Goal: Transaction & Acquisition: Subscribe to service/newsletter

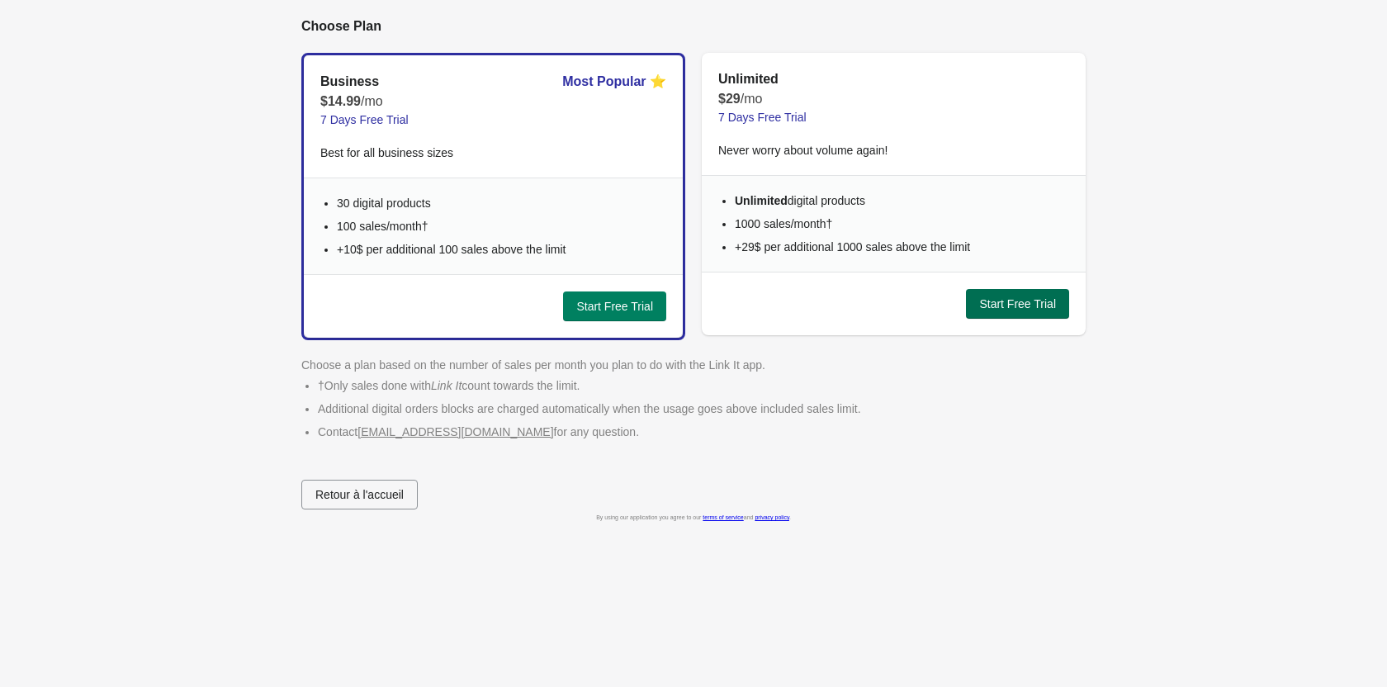
click at [1003, 307] on span "Start Free Trial" at bounding box center [1017, 303] width 77 height 13
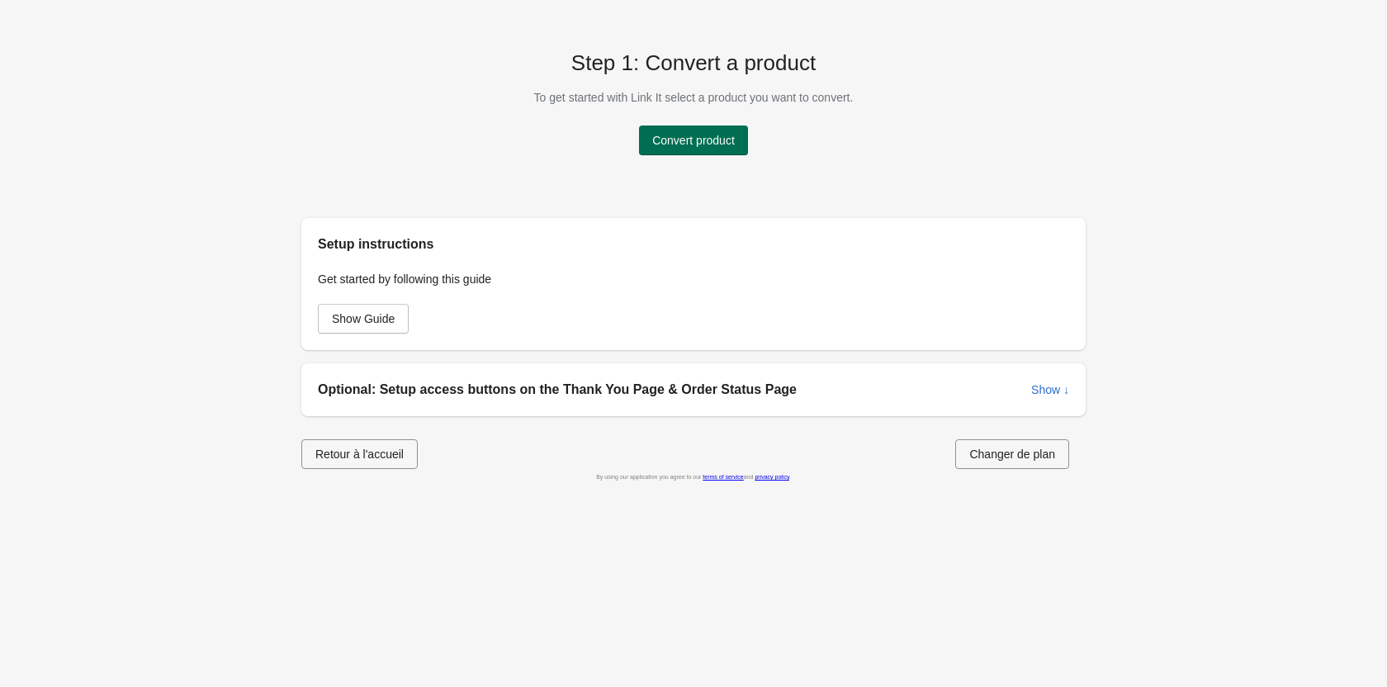
click at [710, 141] on span "Convert product" at bounding box center [693, 140] width 83 height 13
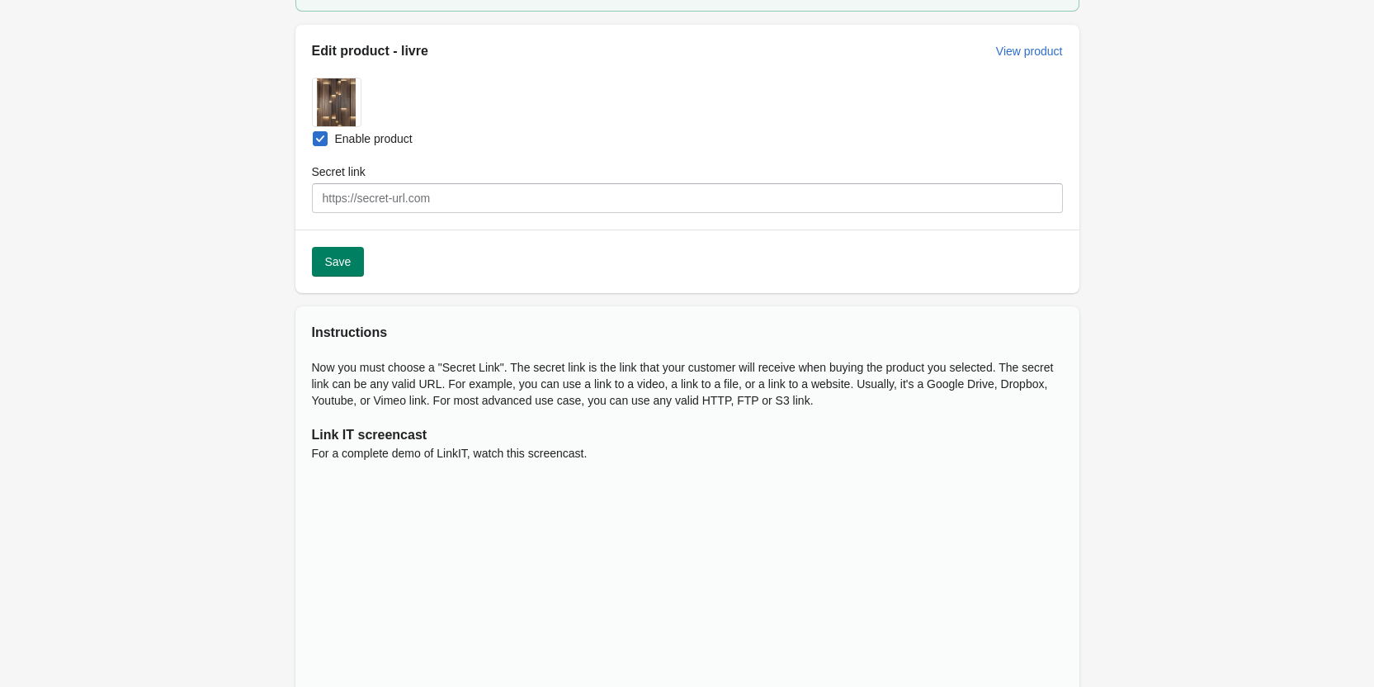
scroll to position [138, 0]
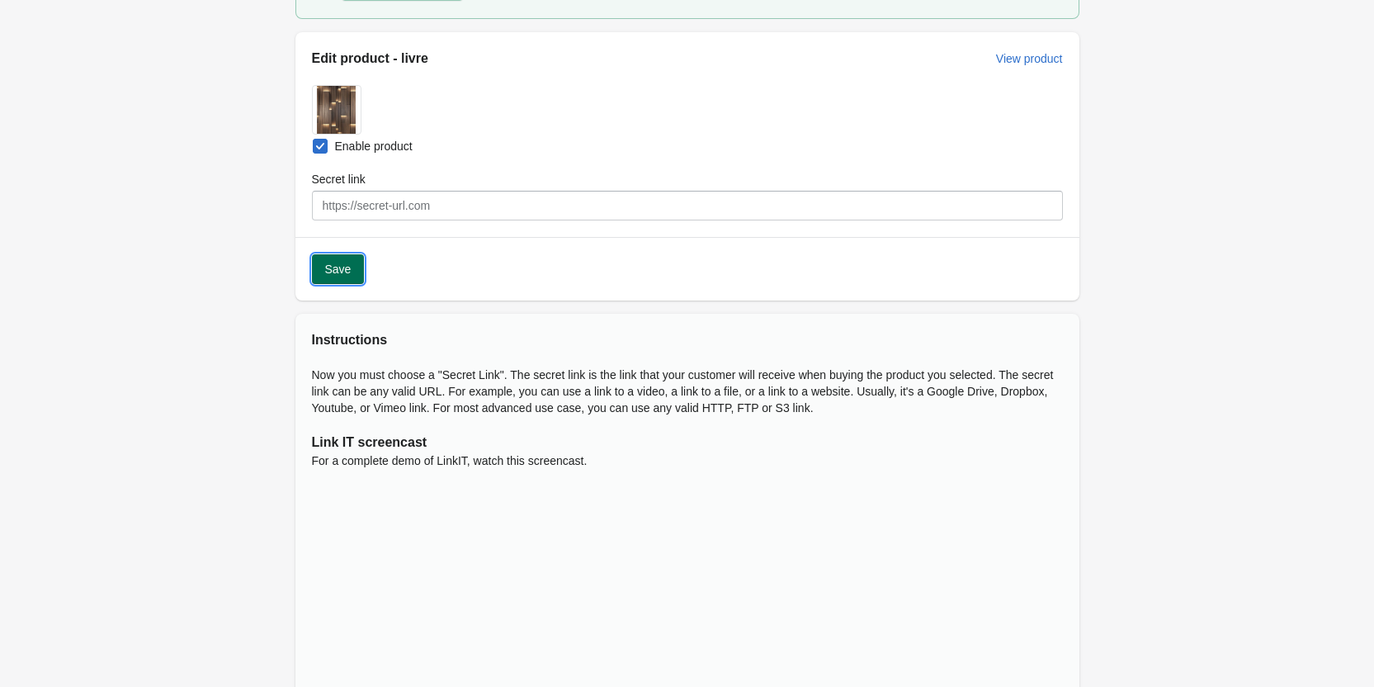
click at [330, 272] on span "Save" at bounding box center [338, 268] width 26 height 13
type input "https://"
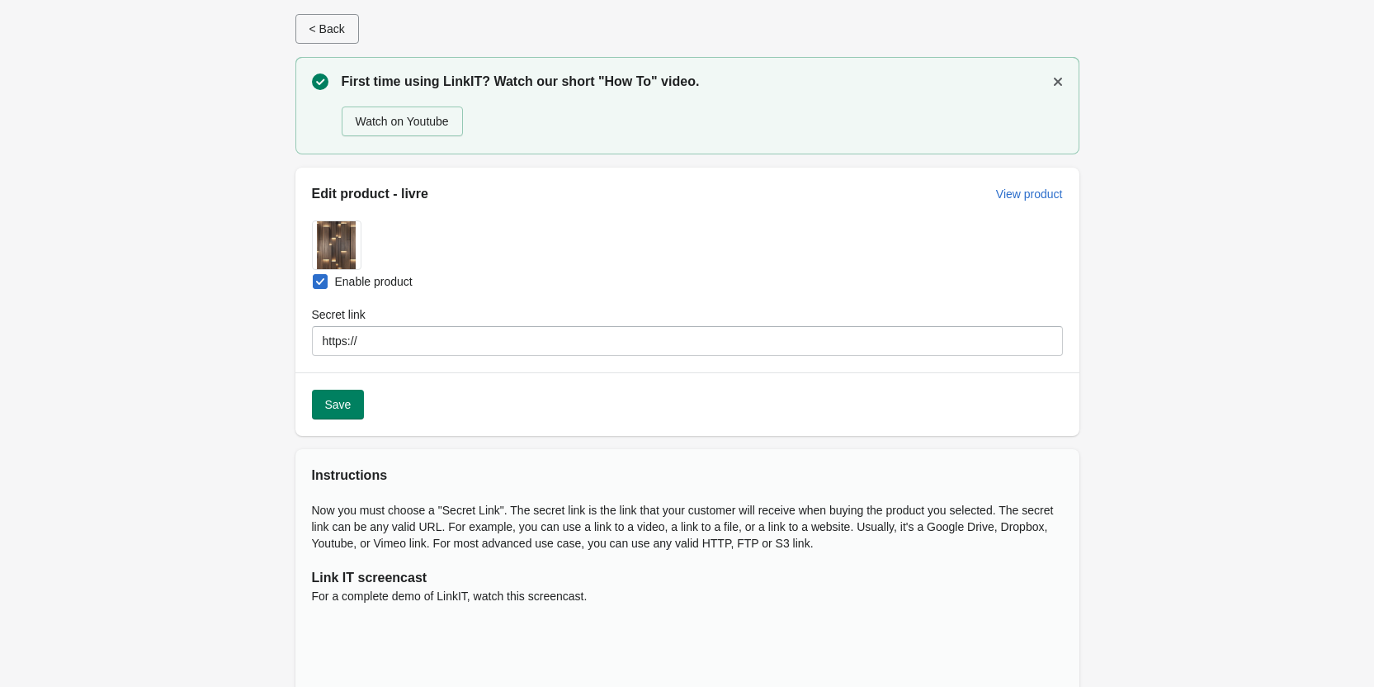
scroll to position [0, 0]
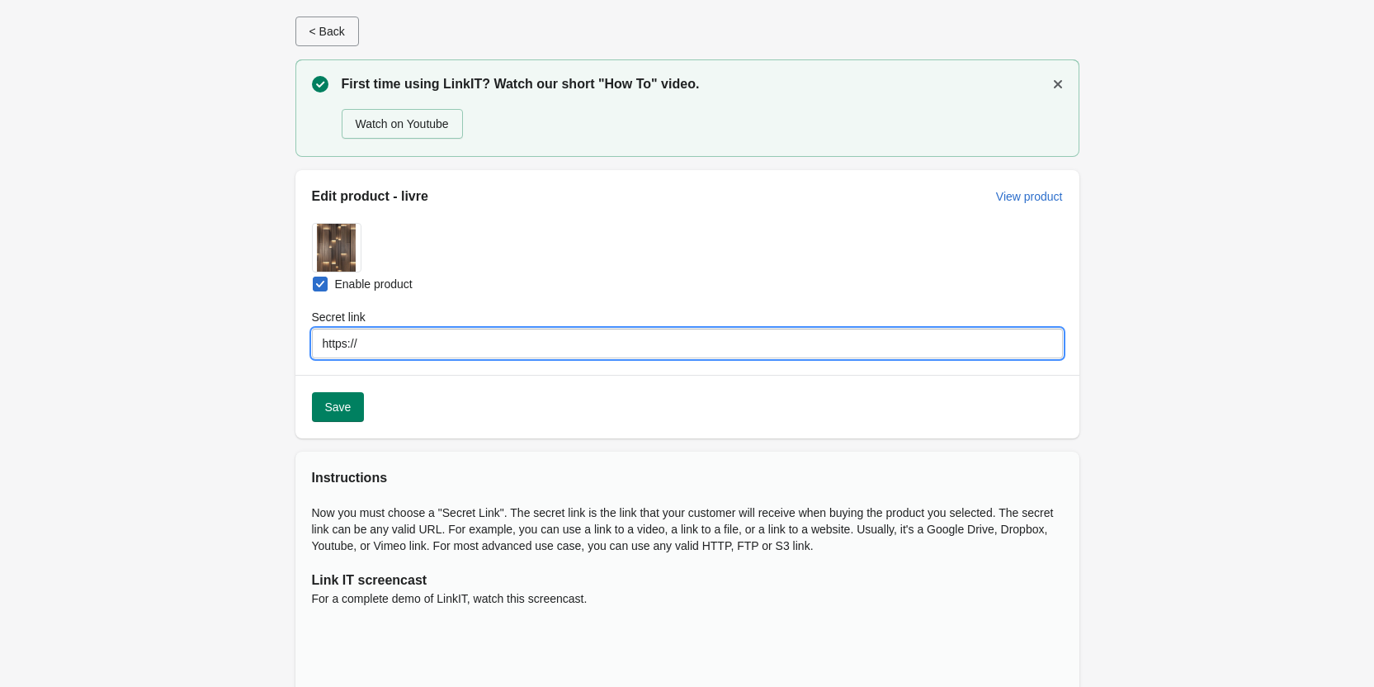
click at [589, 346] on input "https://" at bounding box center [687, 344] width 751 height 30
click at [498, 346] on input "https://" at bounding box center [687, 344] width 751 height 30
click at [498, 347] on input "https://" at bounding box center [687, 344] width 751 height 30
click at [1057, 82] on icon "Dismiss notification" at bounding box center [1058, 84] width 17 height 17
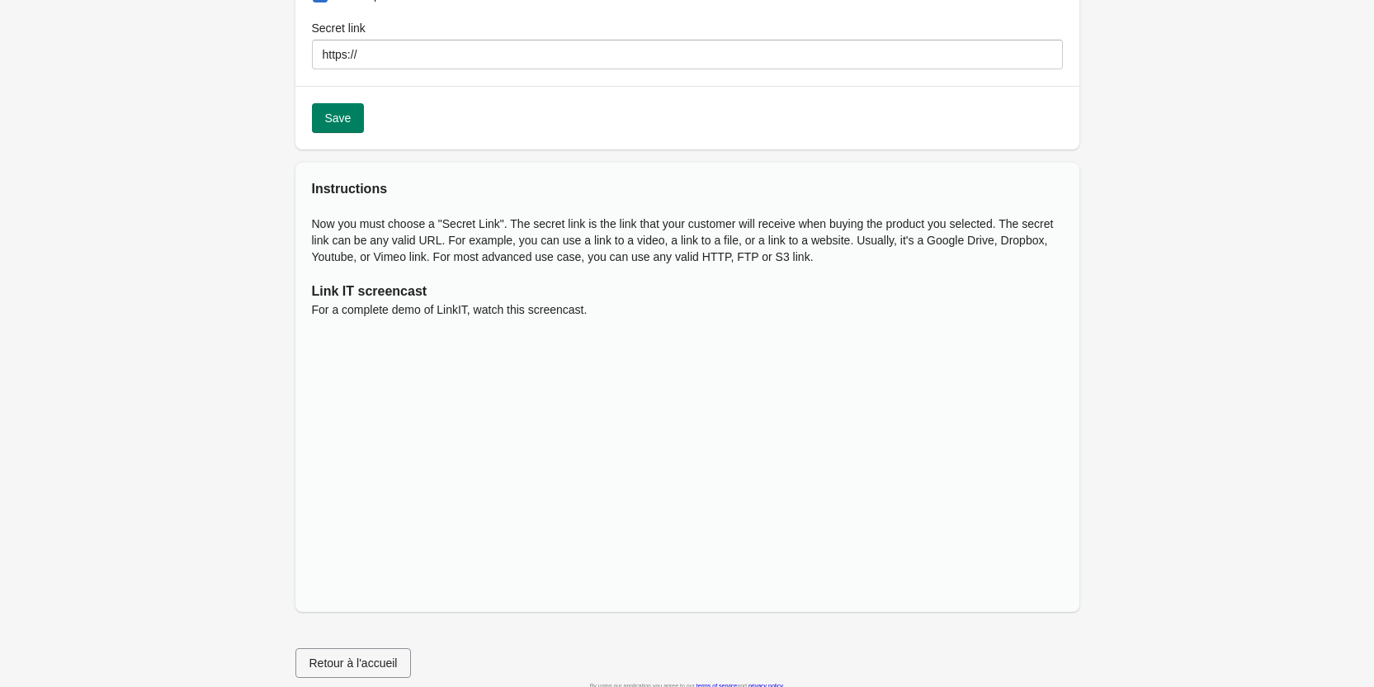
scroll to position [206, 0]
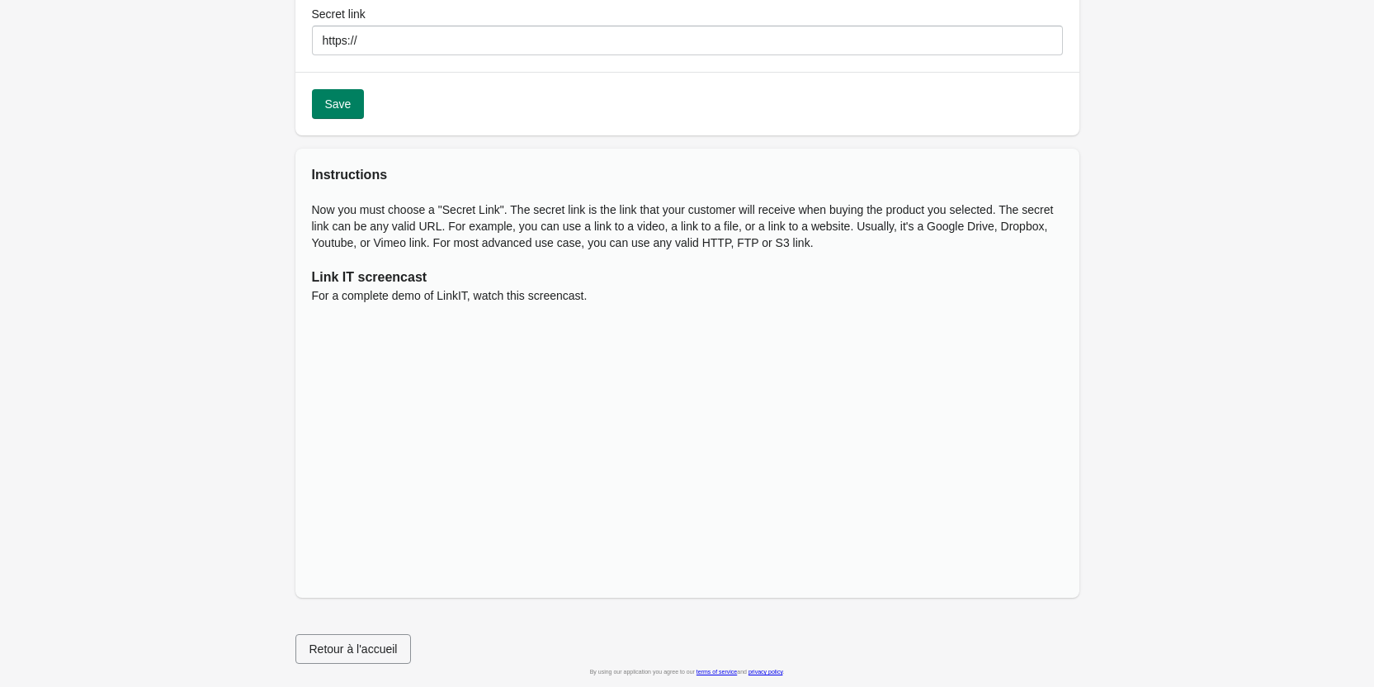
click at [371, 646] on span "Retour à l'accueil" at bounding box center [354, 648] width 88 height 13
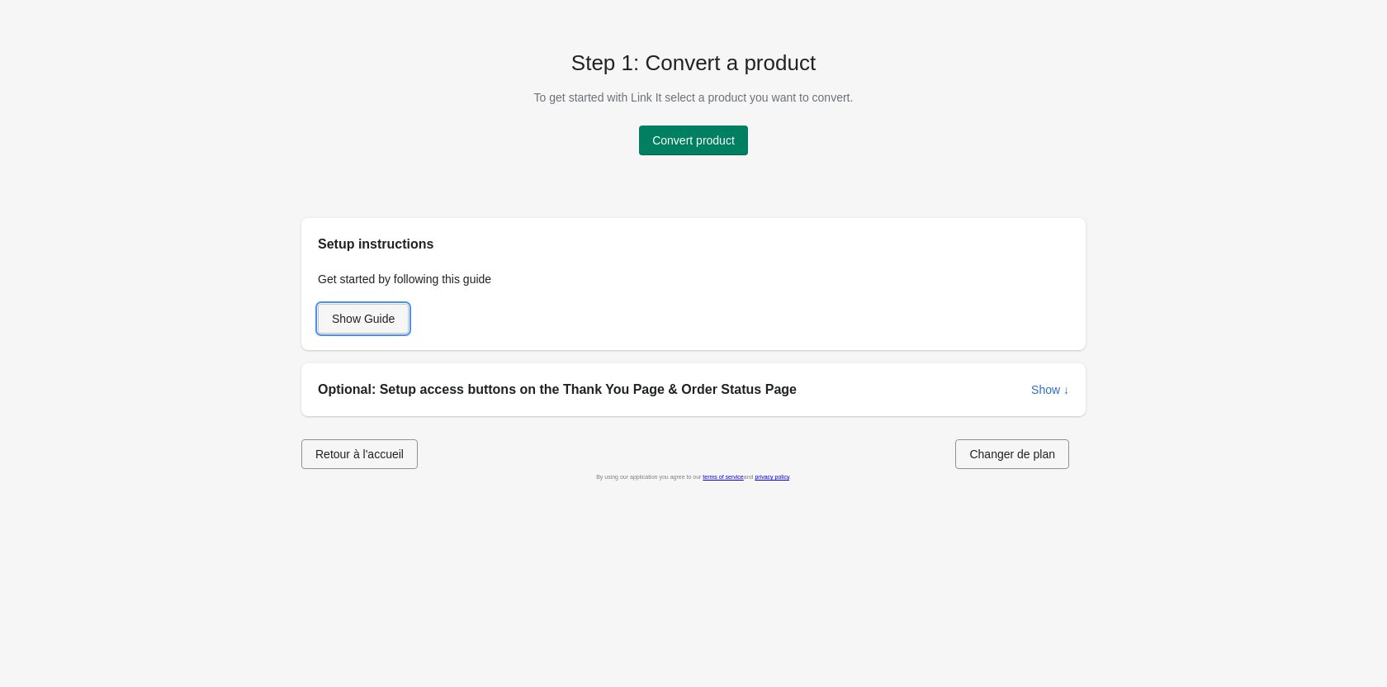
click at [361, 321] on span "Show Guide" at bounding box center [363, 318] width 63 height 13
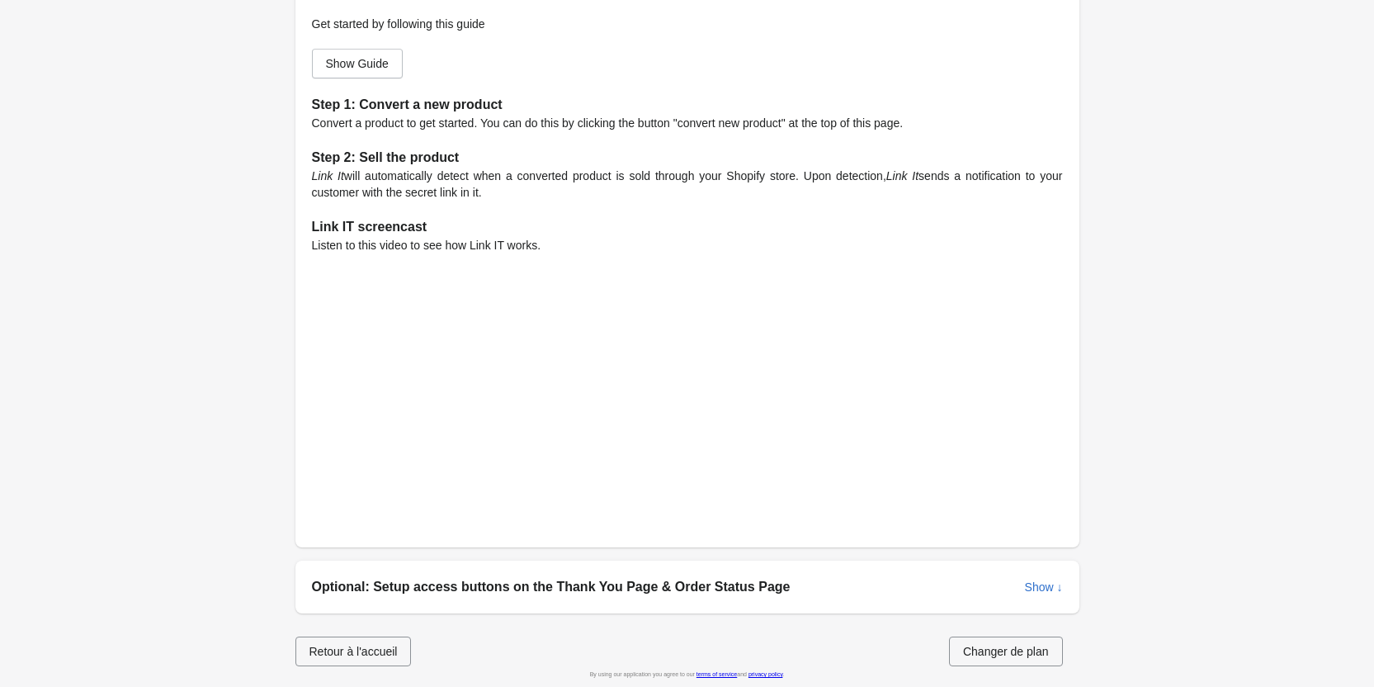
scroll to position [258, 0]
click at [1039, 588] on span "Show ↓" at bounding box center [1044, 584] width 38 height 13
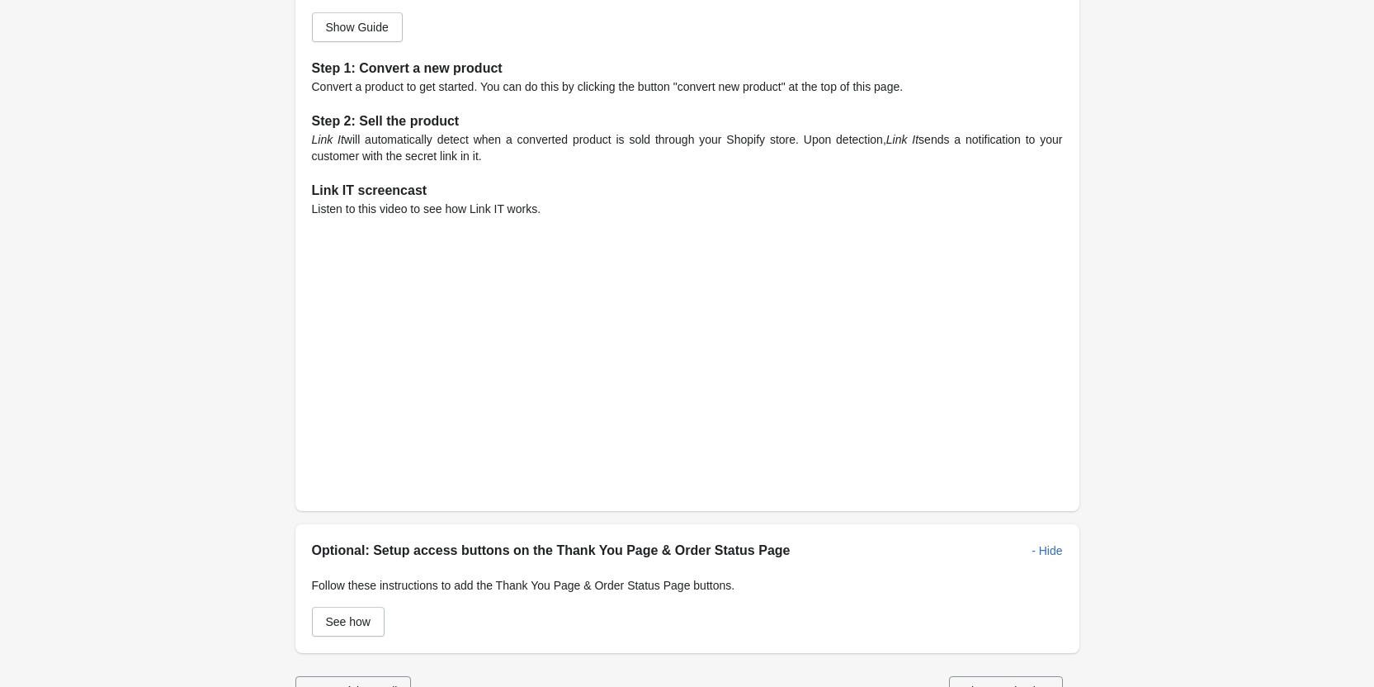
scroll to position [333, 0]
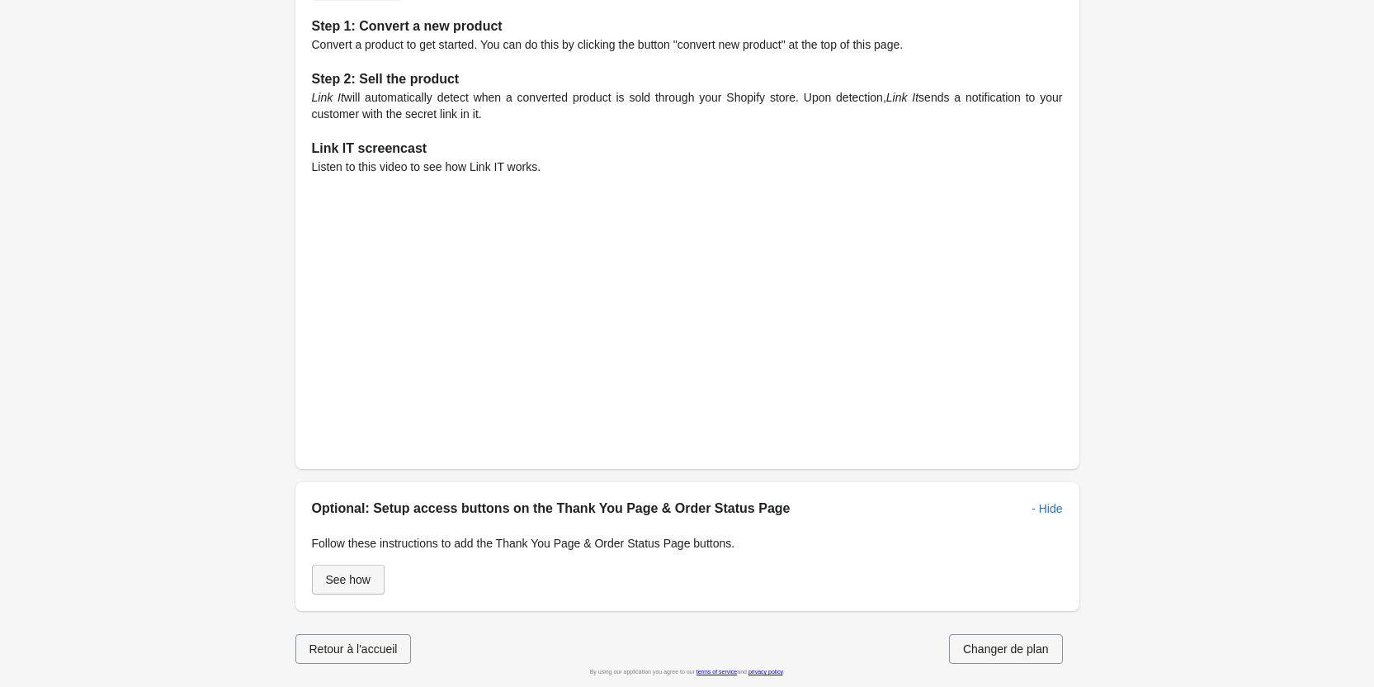
click at [355, 588] on button "See how" at bounding box center [348, 580] width 73 height 30
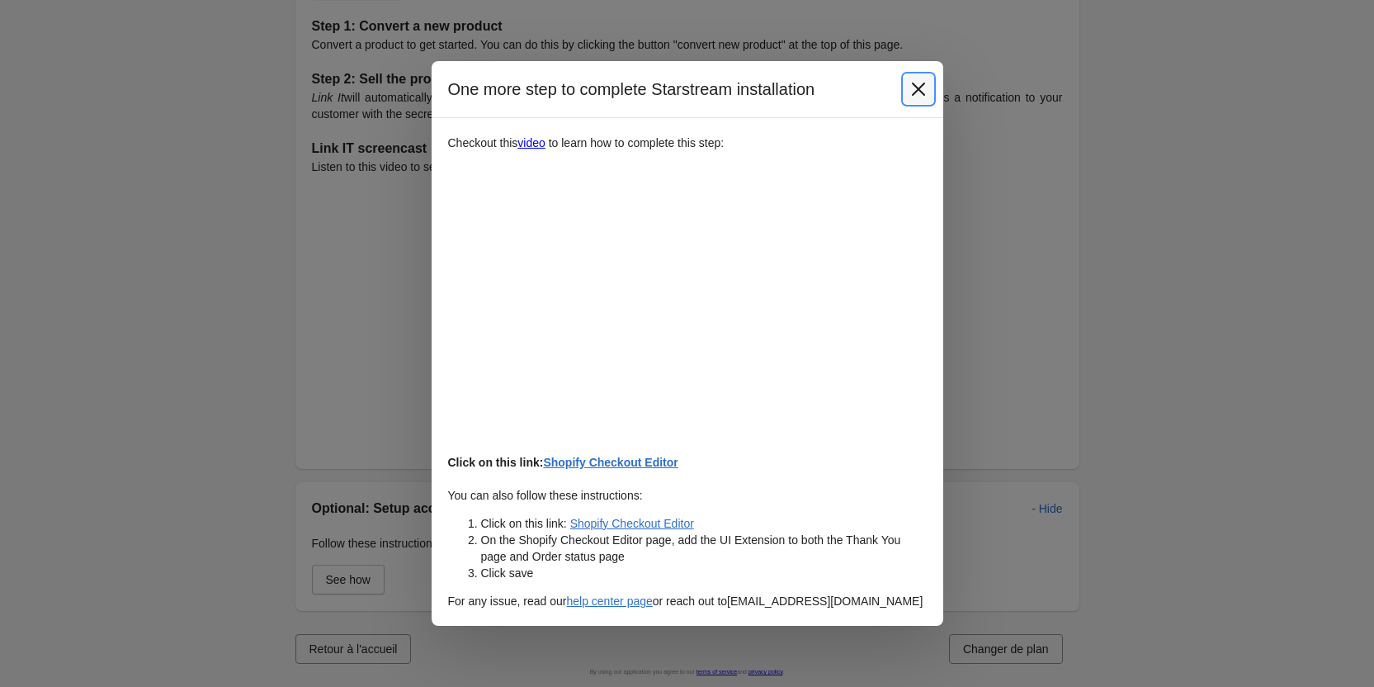
click at [925, 87] on icon "Close" at bounding box center [918, 89] width 17 height 17
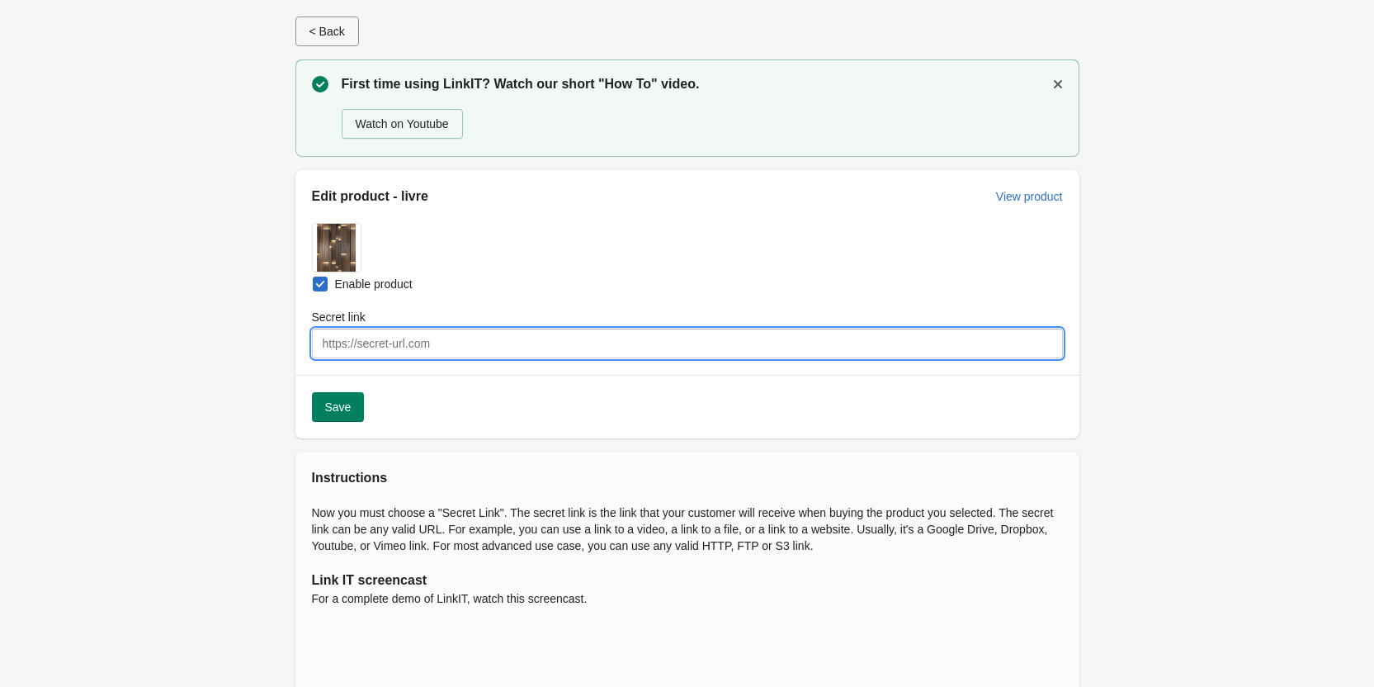
click at [489, 345] on input "Secret link" at bounding box center [687, 344] width 751 height 30
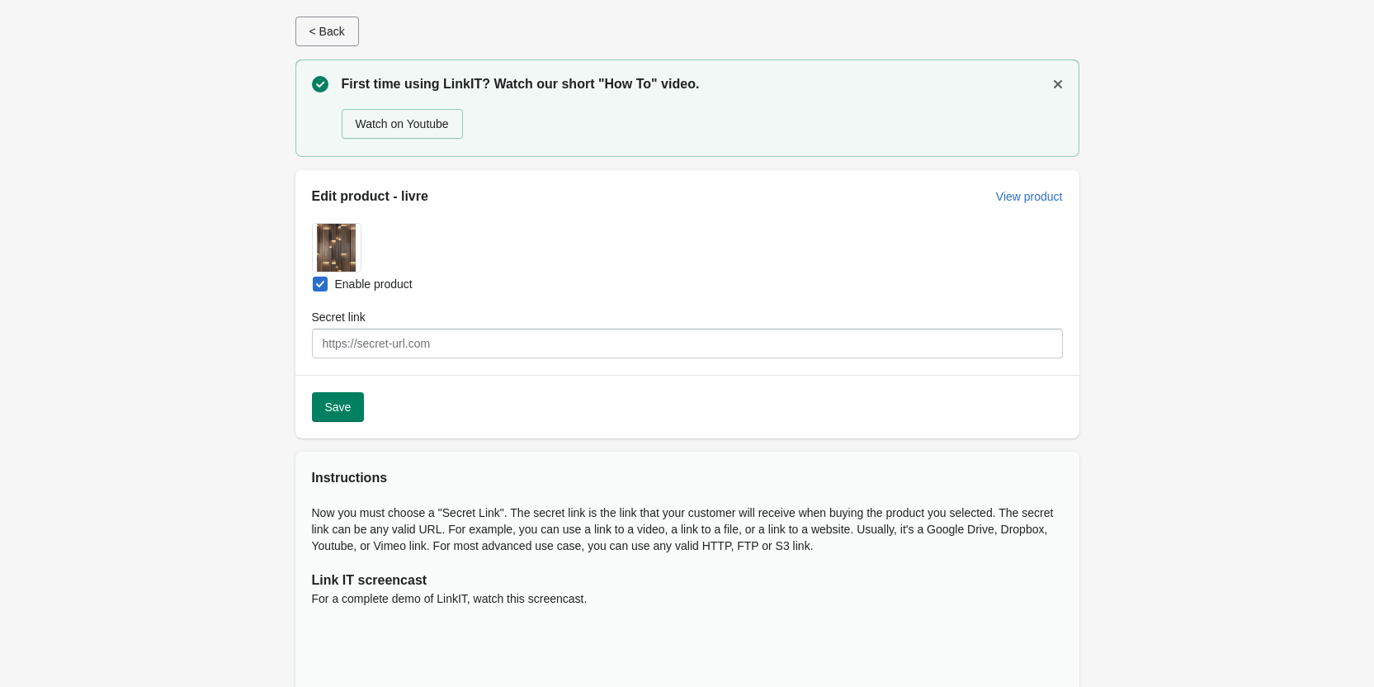
click at [323, 27] on span "< Back" at bounding box center [327, 31] width 35 height 13
